Goal: Go to known website: Access a specific website the user already knows

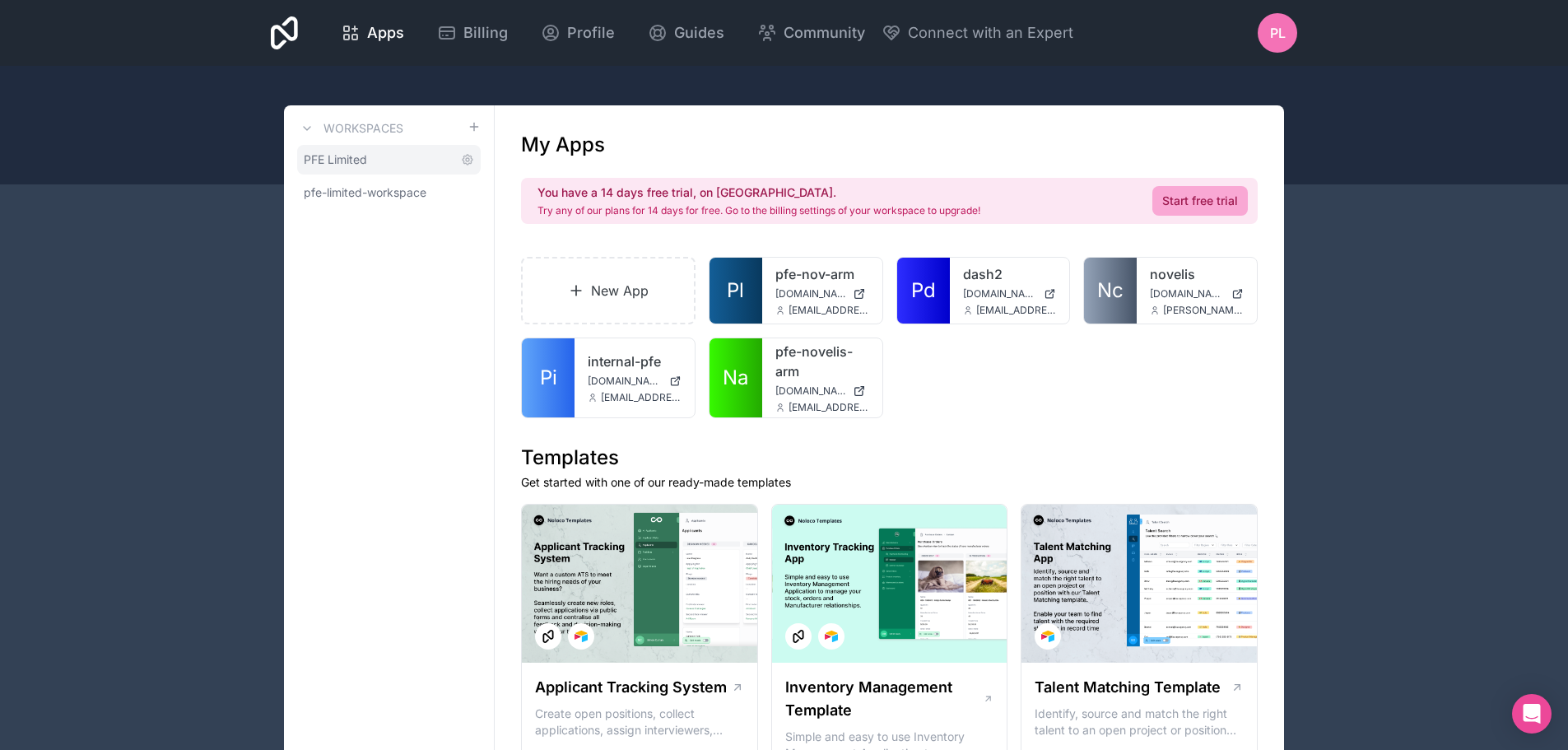
click at [381, 166] on link "PFE Limited" at bounding box center [389, 160] width 184 height 30
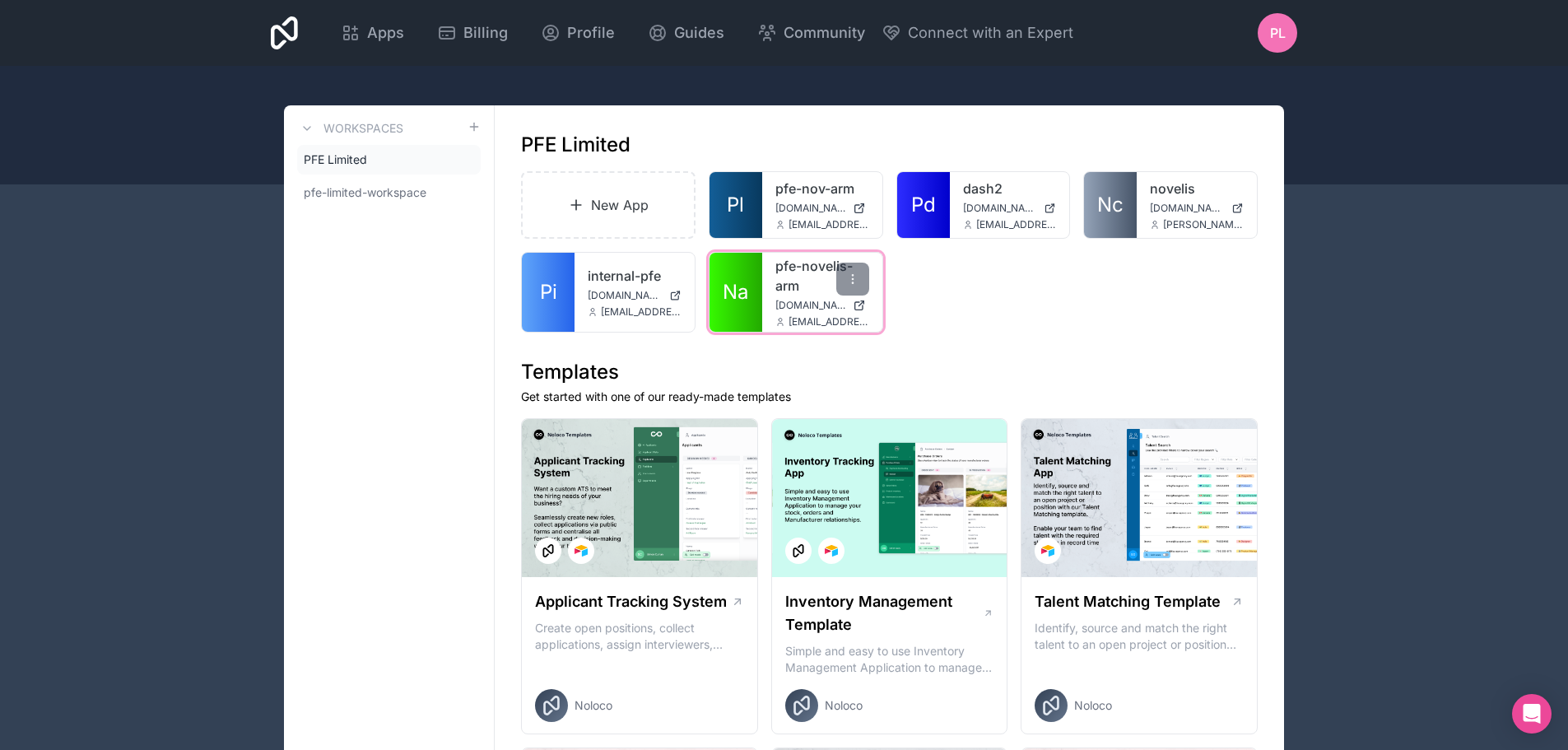
click at [787, 277] on link "pfe-novelis-arm" at bounding box center [822, 275] width 94 height 39
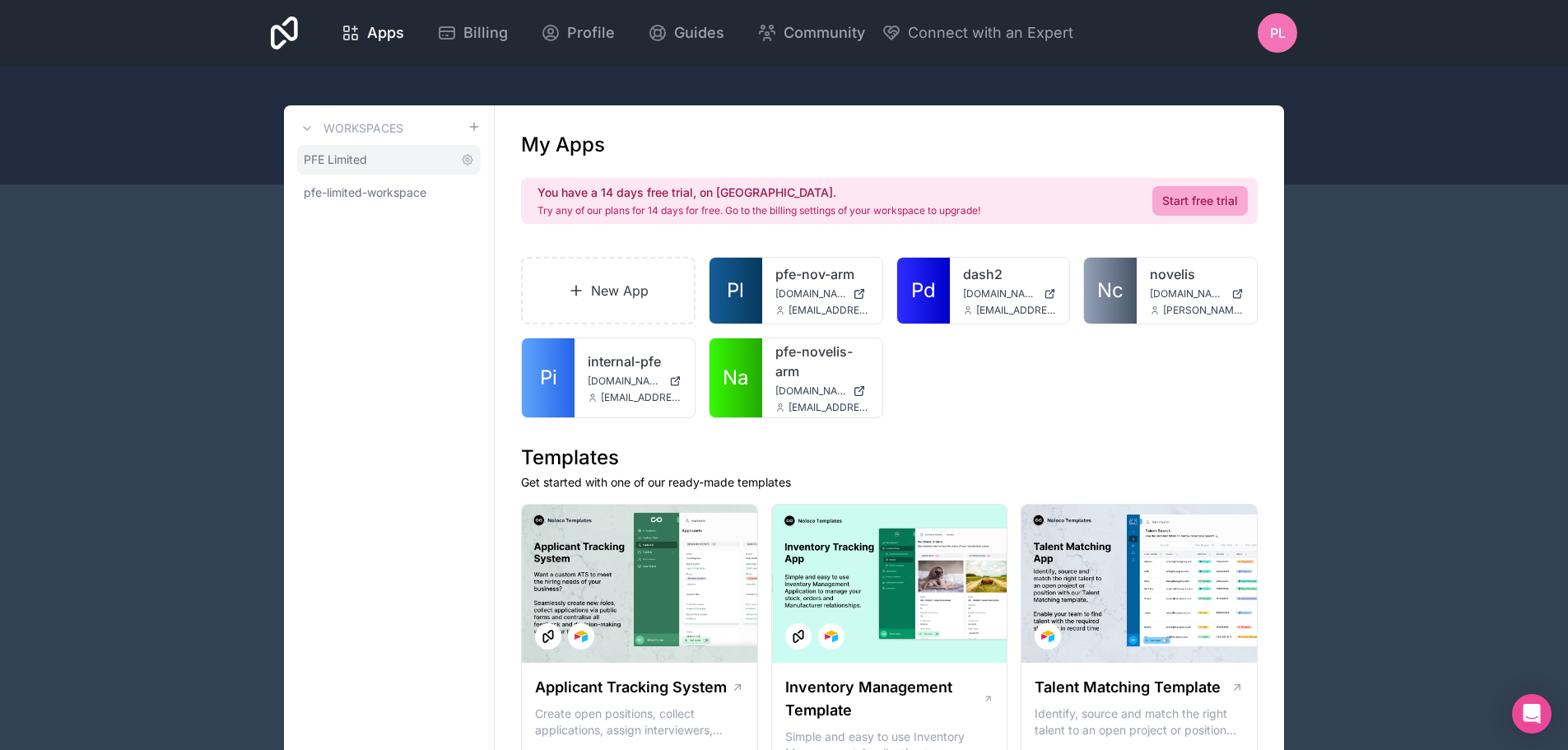
click at [332, 149] on link "PFE Limited" at bounding box center [389, 160] width 184 height 30
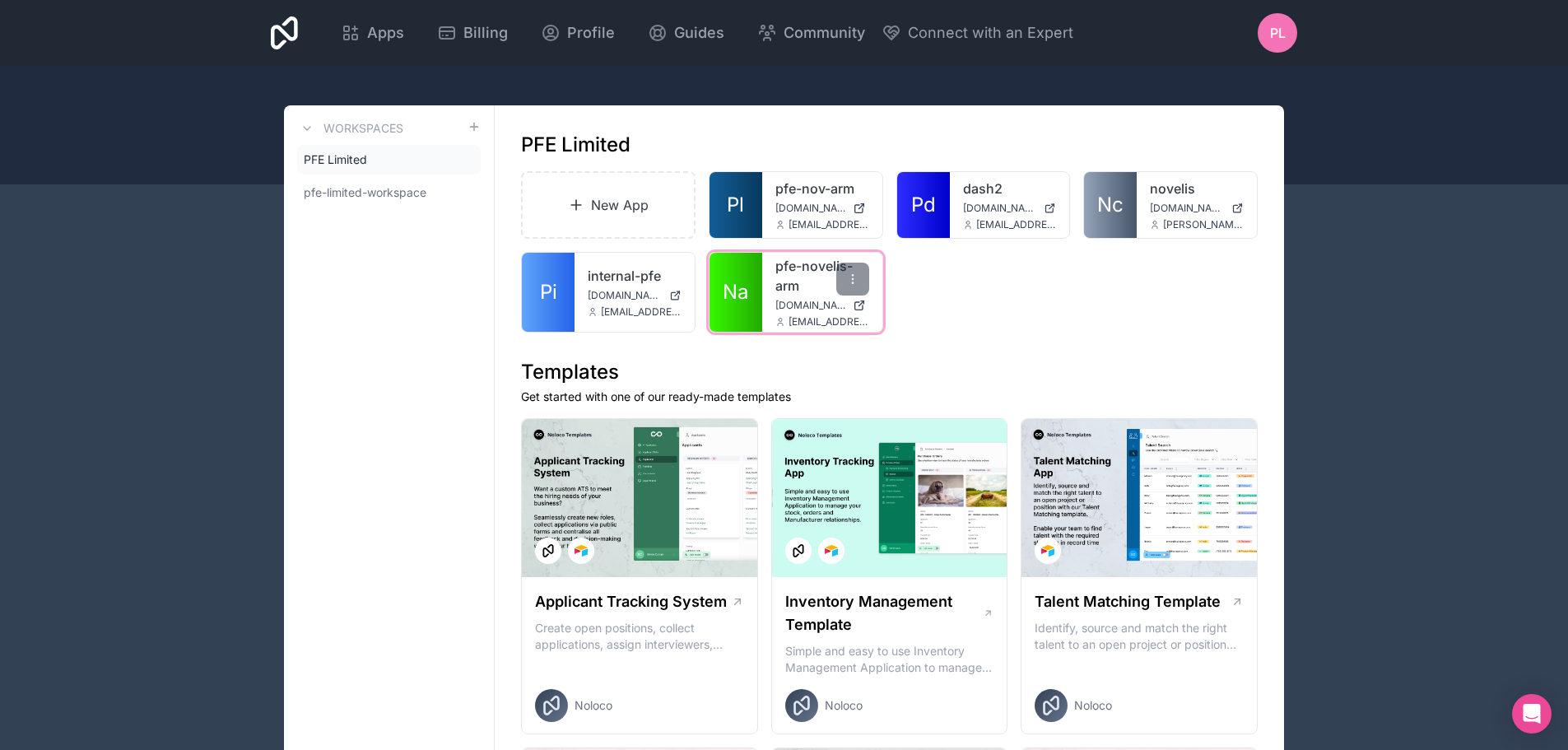
click at [777, 301] on span "[DOMAIN_NAME]" at bounding box center [810, 305] width 70 height 13
